Goal: Feedback & Contribution: Leave review/rating

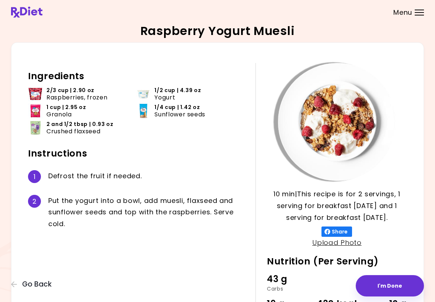
click at [6, 94] on div "Raspberry Yogurt Muesli 10 min 10 min | This recipe is for 2 servings, 1 servin…" at bounding box center [217, 191] width 435 height 383
click at [386, 280] on button "I'm Done" at bounding box center [390, 285] width 68 height 21
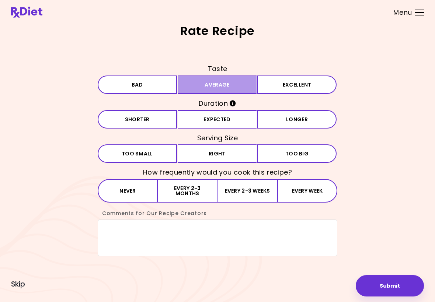
click at [231, 87] on button "Average" at bounding box center [217, 85] width 79 height 18
click at [167, 122] on button "Shorter" at bounding box center [137, 119] width 79 height 18
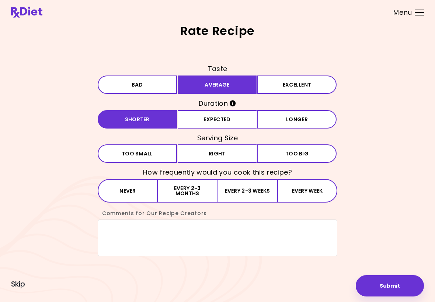
click at [215, 149] on button "Right" at bounding box center [217, 153] width 79 height 18
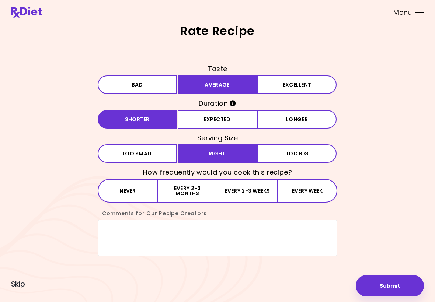
click at [249, 187] on button "Every 2-3 weeks" at bounding box center [247, 191] width 60 height 24
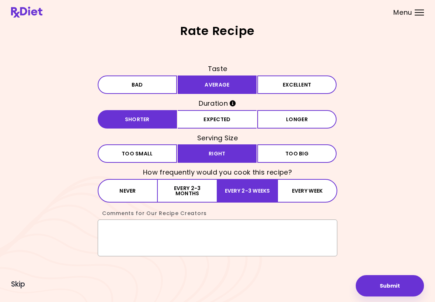
click at [120, 229] on textarea "Comments for Our Recipe Creators" at bounding box center [218, 238] width 240 height 37
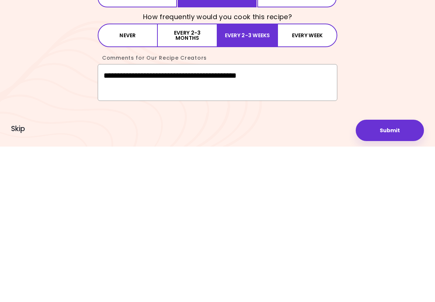
type textarea "**********"
click at [393, 275] on button "Submit" at bounding box center [390, 285] width 68 height 21
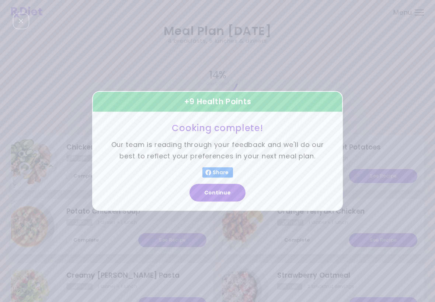
click at [219, 196] on button "Continue" at bounding box center [217, 193] width 56 height 18
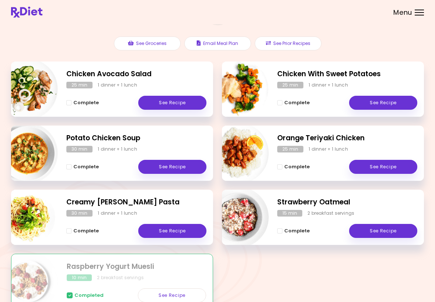
scroll to position [114, 0]
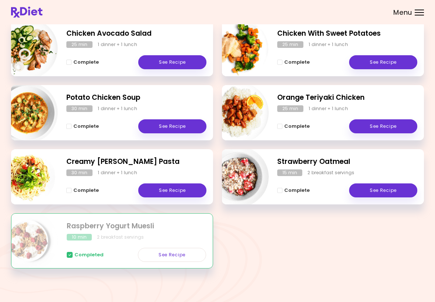
click at [0, 29] on div "Meal Plan [DATE] 4 breakfasts , 5 lunches & dinners 14 % completed See Grocerie…" at bounding box center [217, 94] width 435 height 416
